Goal: Information Seeking & Learning: Find specific fact

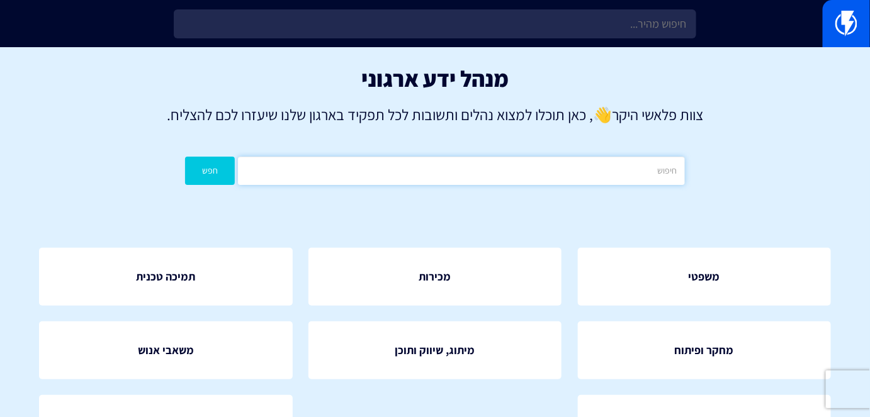
click at [583, 184] on input "text" at bounding box center [461, 171] width 446 height 28
click at [583, 184] on input "ס" at bounding box center [461, 171] width 446 height 28
type input "סטטוס באוטמציה"
click at [230, 160] on button "חפש" at bounding box center [210, 171] width 50 height 28
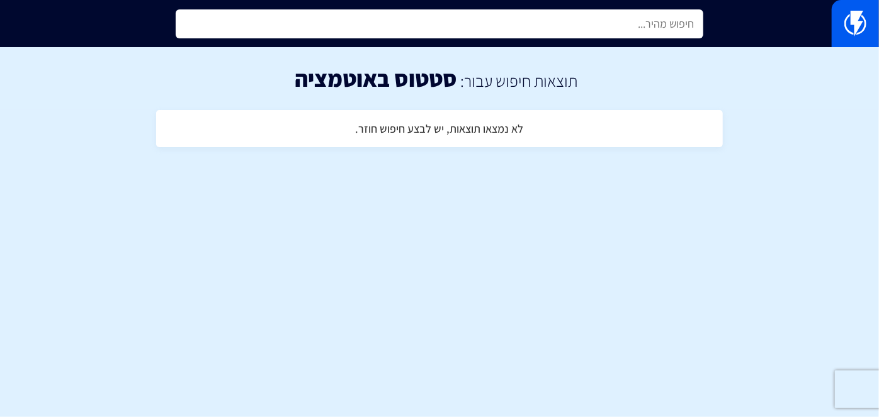
click at [607, 29] on input "text" at bounding box center [439, 23] width 527 height 29
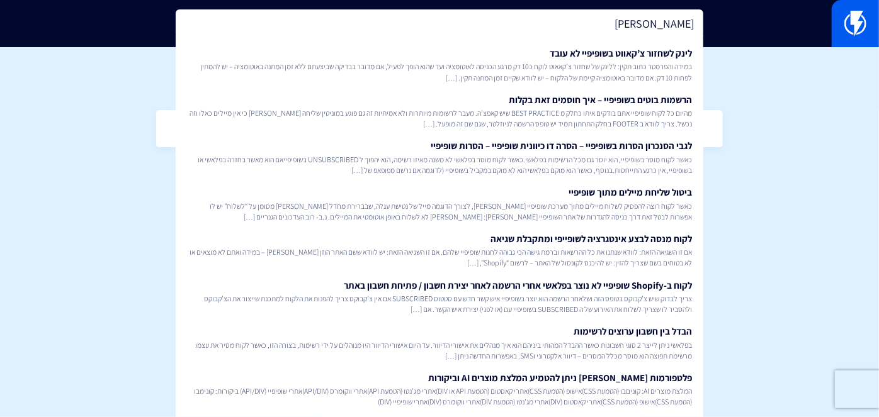
type input "ש"
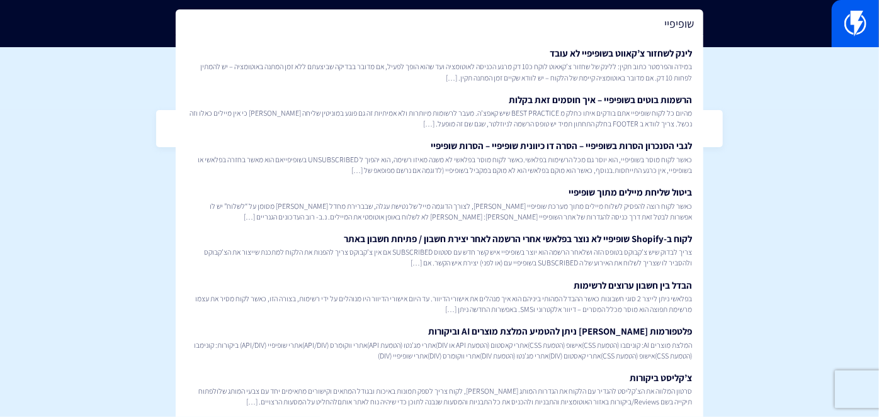
click at [666, 23] on input "שופיפיי" at bounding box center [439, 23] width 527 height 29
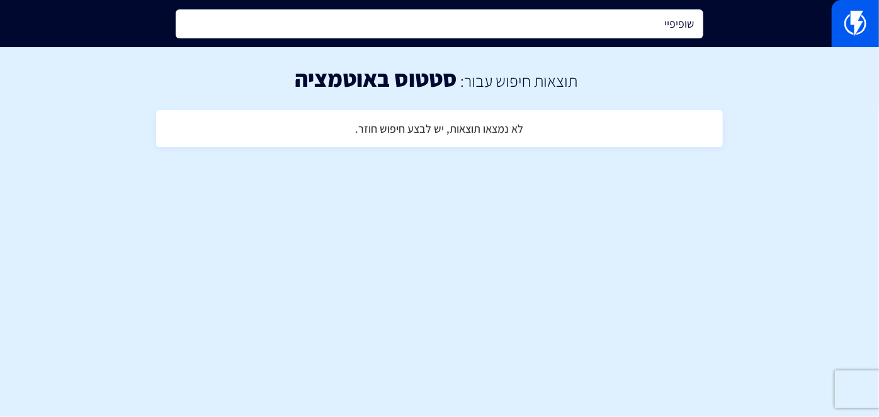
click at [666, 23] on input "שופיפיי" at bounding box center [439, 23] width 527 height 29
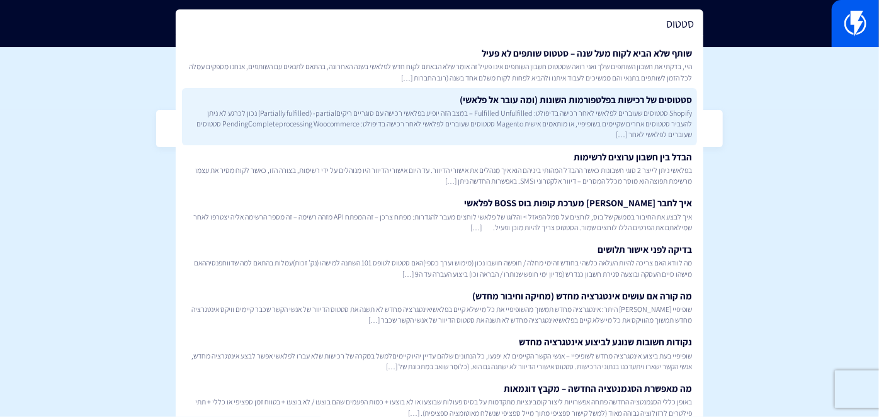
type input "סטטוס"
click at [631, 104] on link "סטטוסים של רכישות בפלטפורמות השונות (ומה עובר אל פלאשי) Shopify סטטוסים שעוברים…" at bounding box center [439, 116] width 515 height 57
